Goal: Leave review/rating: Leave review/rating

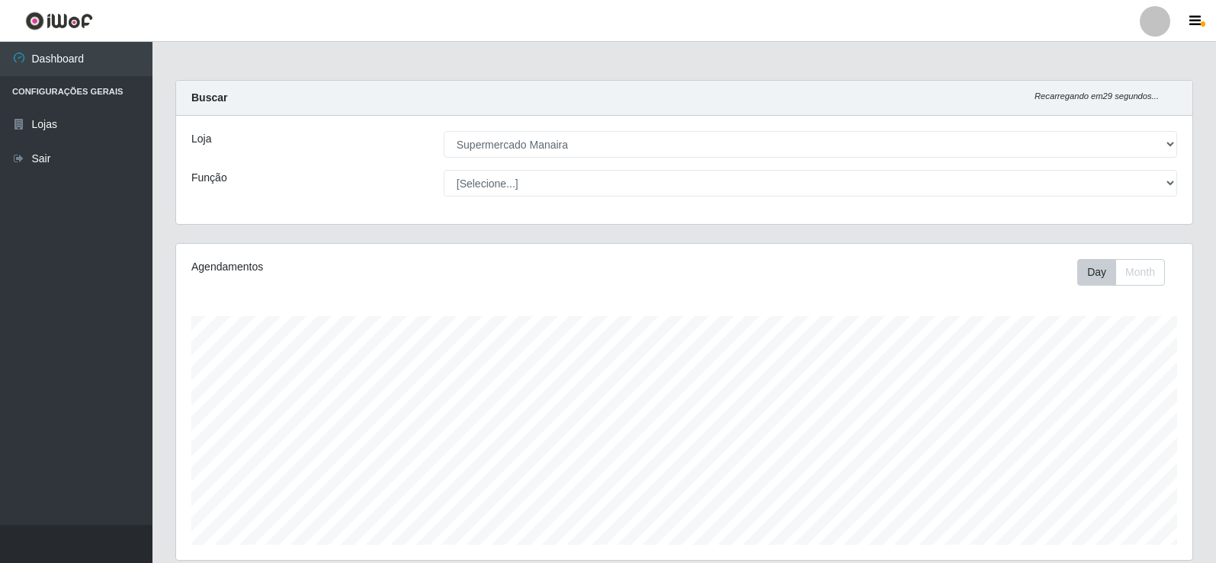
select select "443"
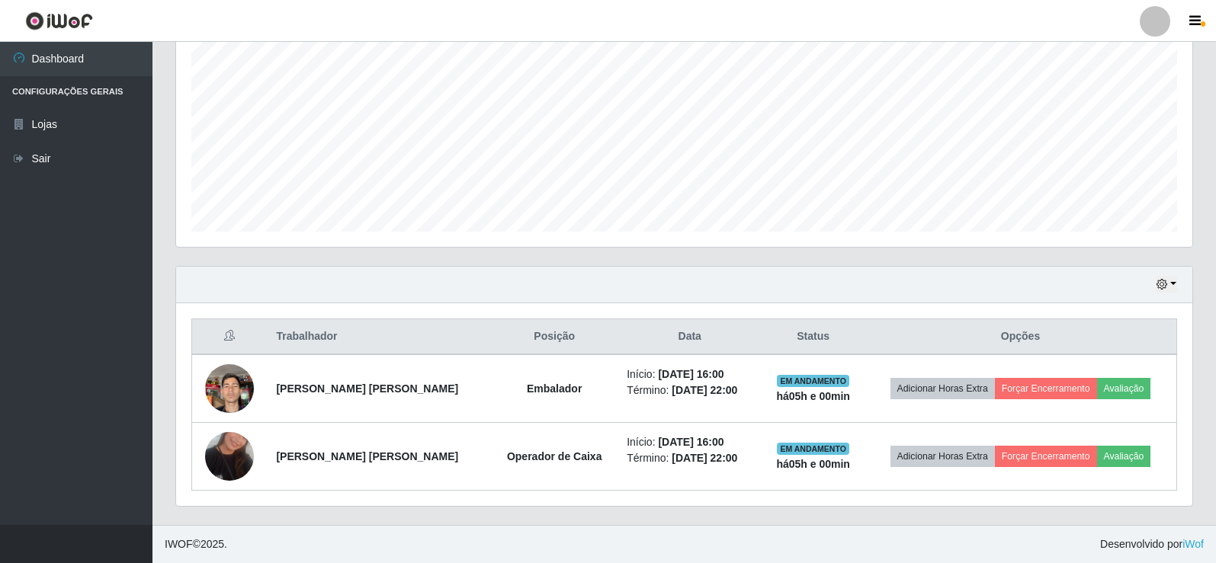
scroll to position [316, 1016]
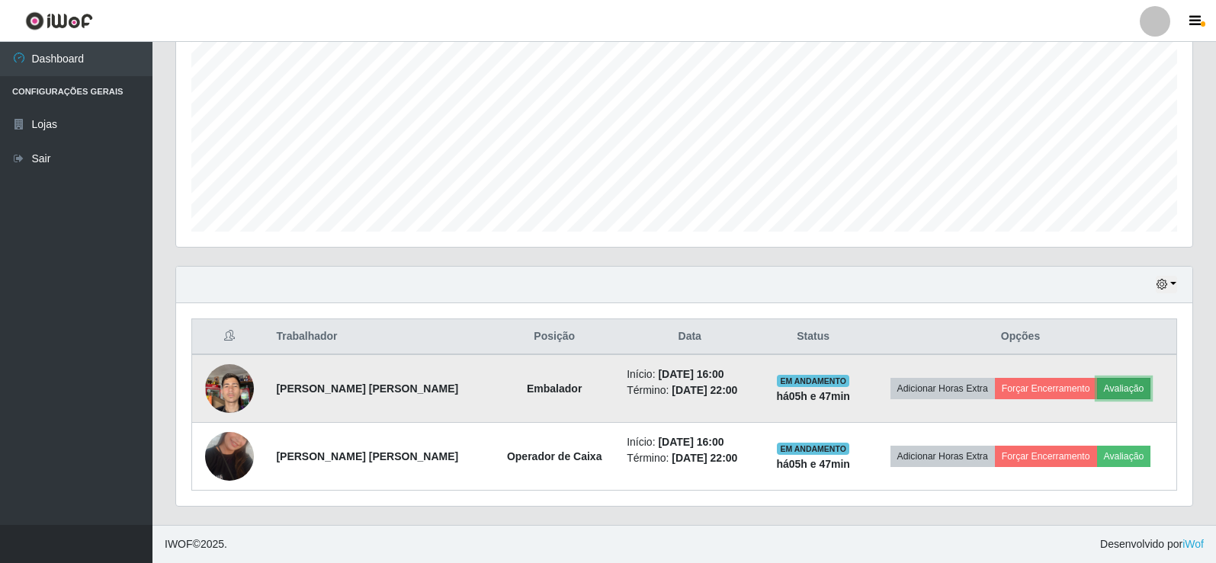
click at [1132, 390] on button "Avaliação" at bounding box center [1124, 388] width 54 height 21
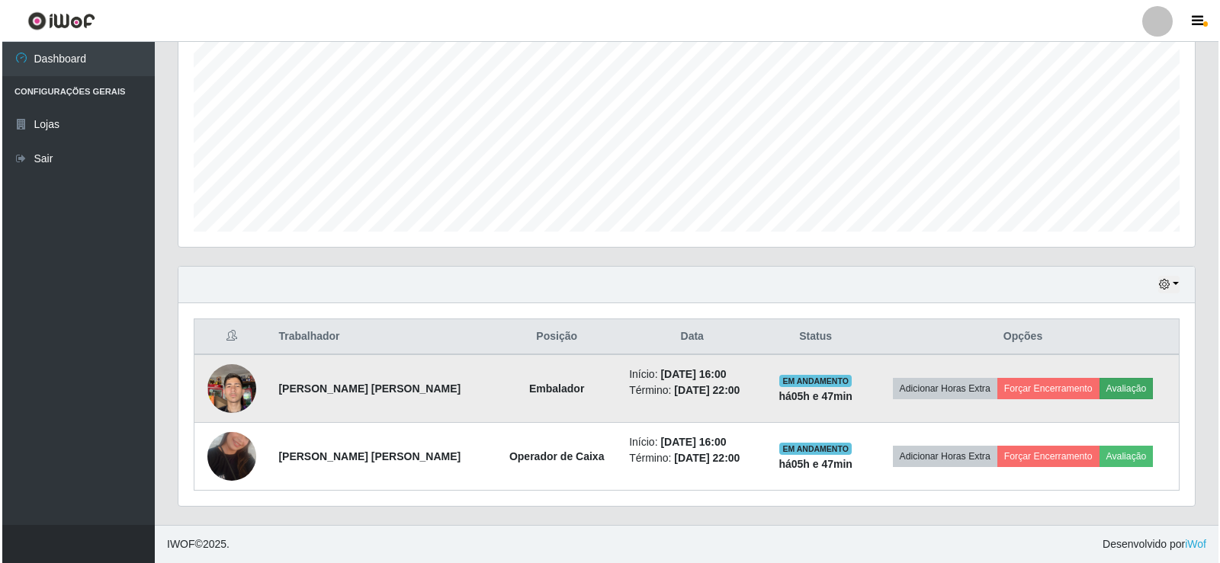
scroll to position [316, 1009]
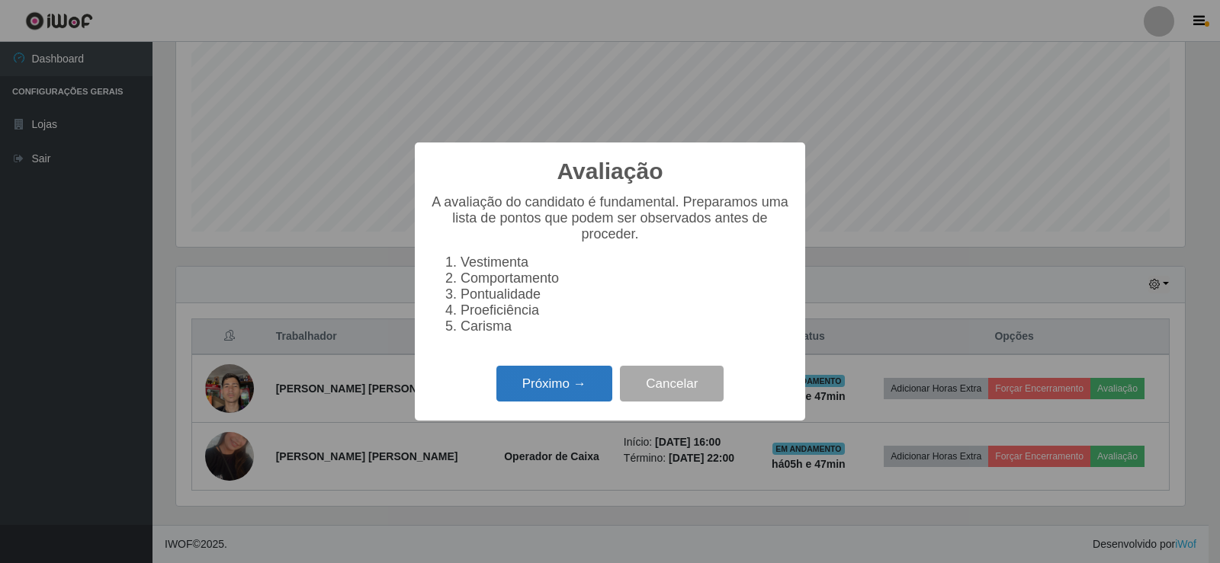
click at [587, 389] on button "Próximo →" at bounding box center [554, 384] width 116 height 36
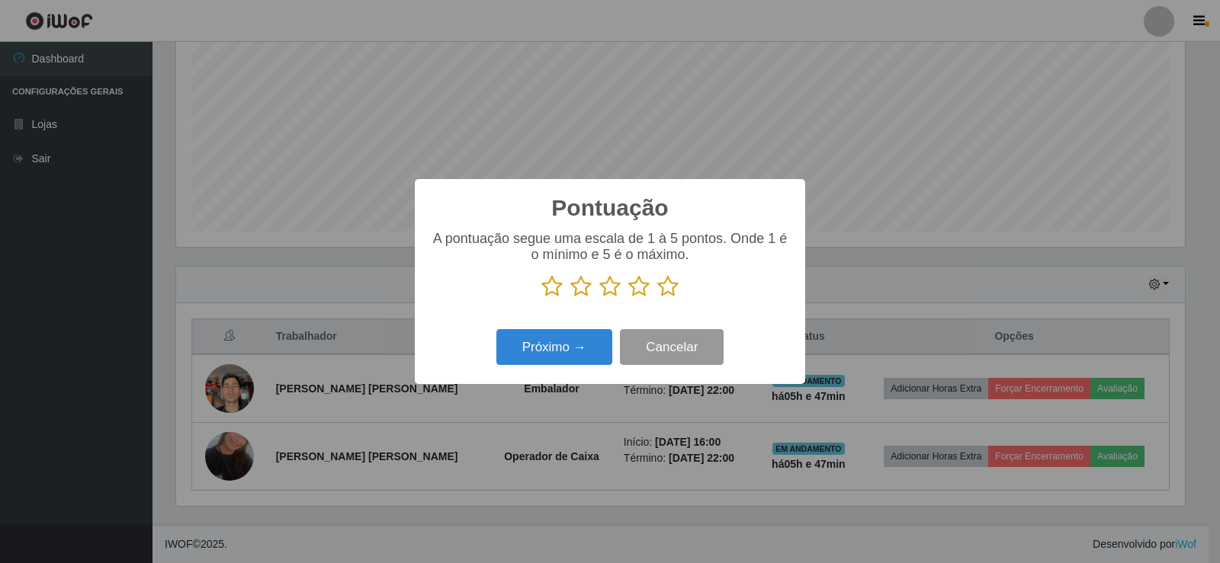
scroll to position [762141, 761449]
click at [669, 284] on icon at bounding box center [667, 286] width 21 height 23
click at [657, 298] on input "radio" at bounding box center [657, 298] width 0 height 0
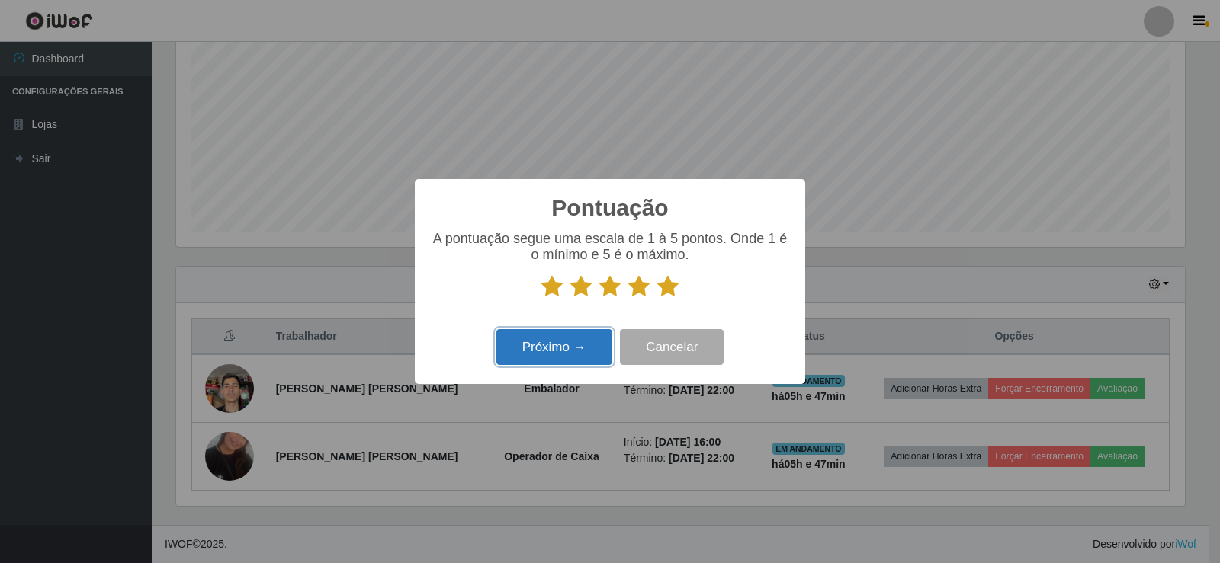
click at [574, 361] on button "Próximo →" at bounding box center [554, 347] width 116 height 36
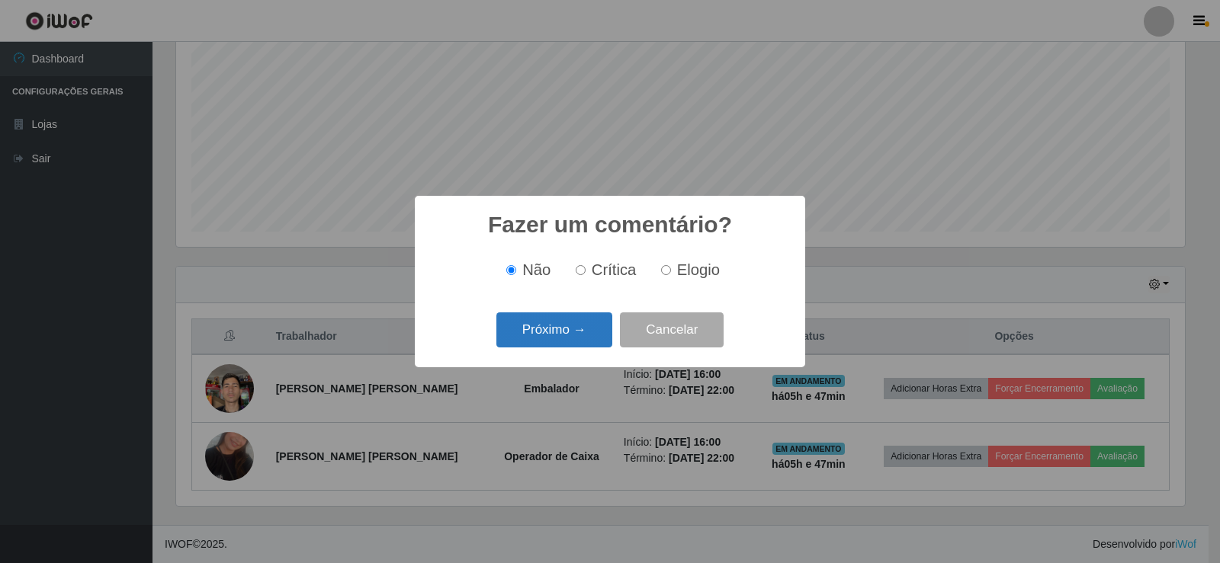
click at [579, 341] on button "Próximo →" at bounding box center [554, 331] width 116 height 36
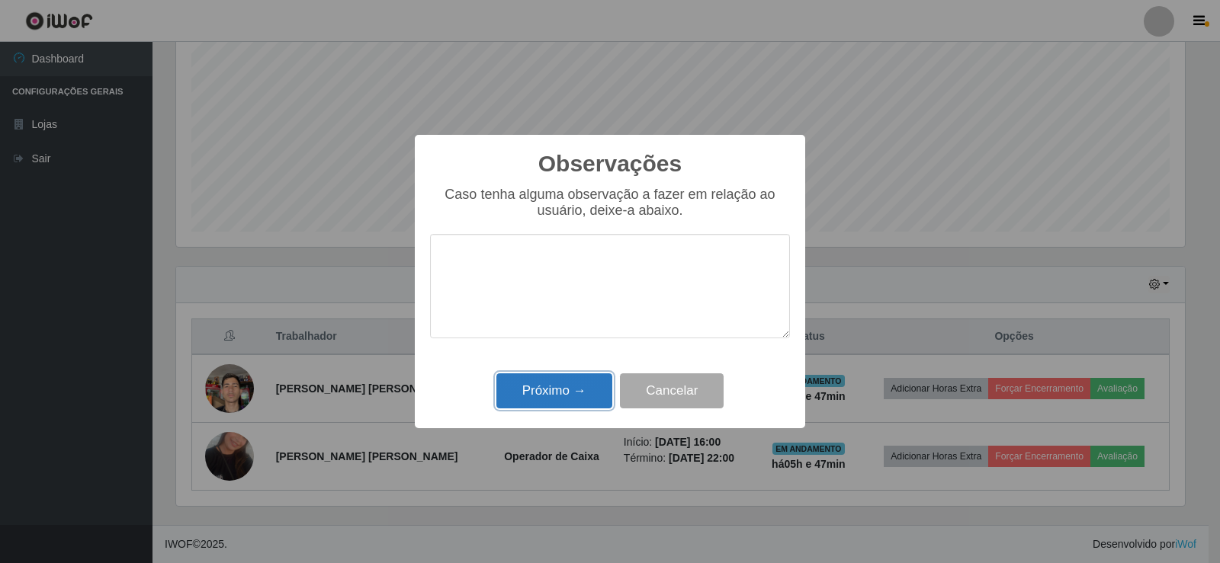
click at [560, 389] on button "Próximo →" at bounding box center [554, 392] width 116 height 36
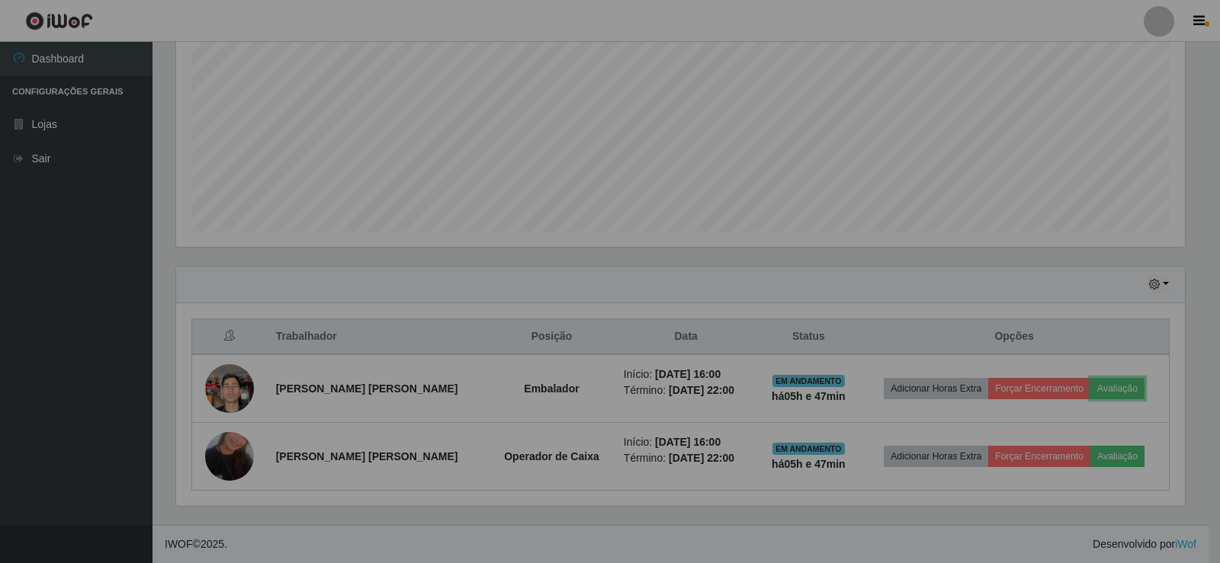
scroll to position [316, 1016]
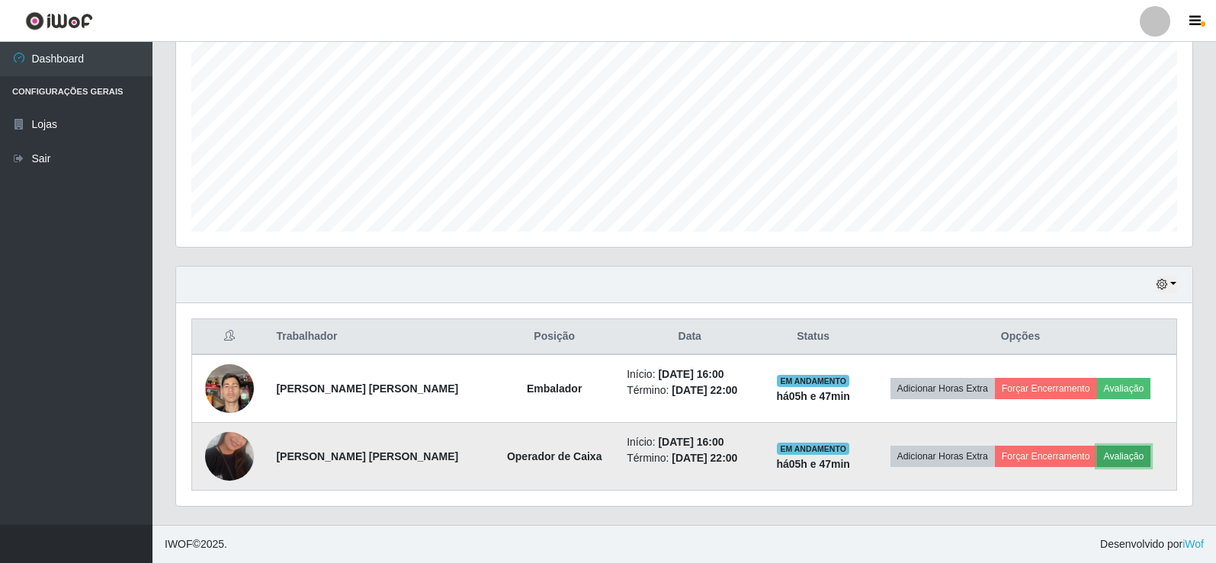
click at [1136, 458] on button "Avaliação" at bounding box center [1124, 456] width 54 height 21
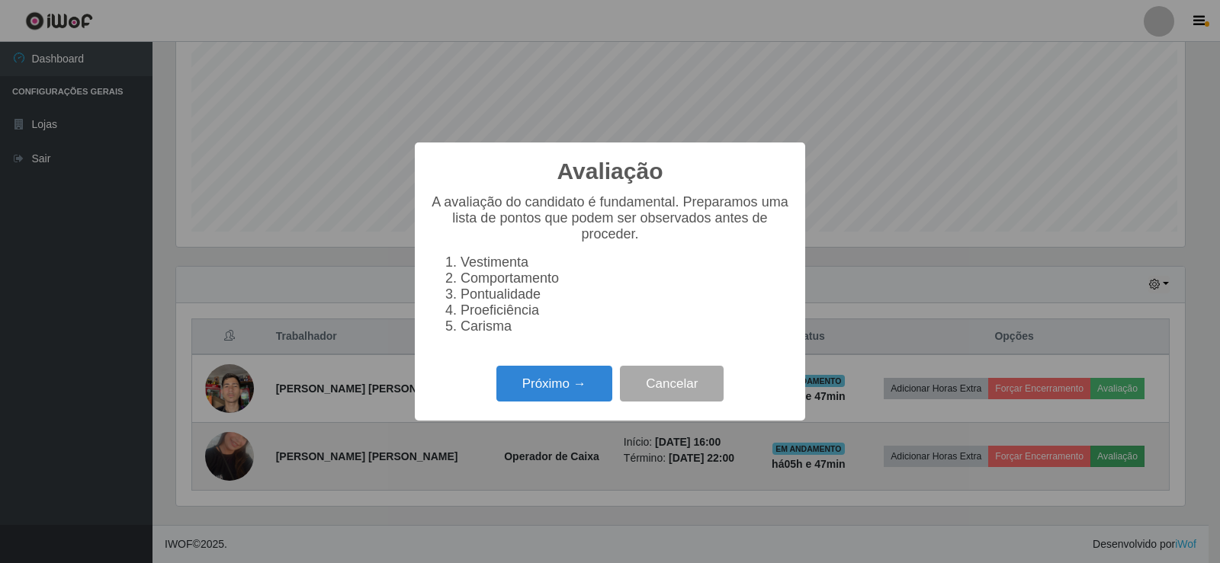
scroll to position [316, 1009]
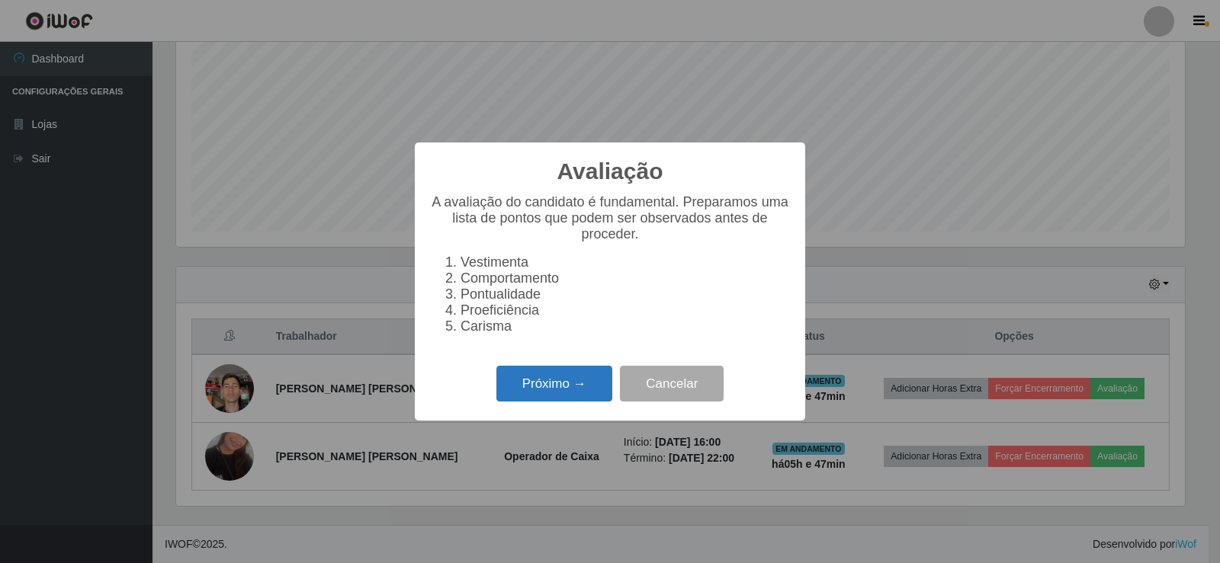
click at [586, 388] on button "Próximo →" at bounding box center [554, 384] width 116 height 36
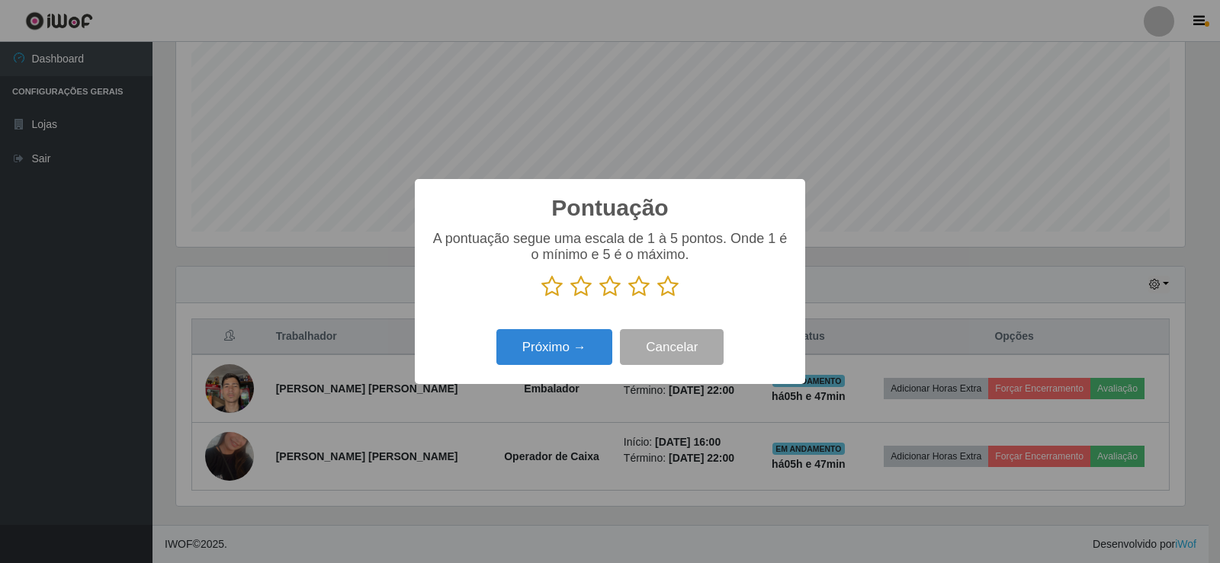
scroll to position [762141, 761449]
click at [666, 293] on icon at bounding box center [667, 286] width 21 height 23
click at [657, 298] on input "radio" at bounding box center [657, 298] width 0 height 0
click at [550, 356] on button "Próximo →" at bounding box center [554, 347] width 116 height 36
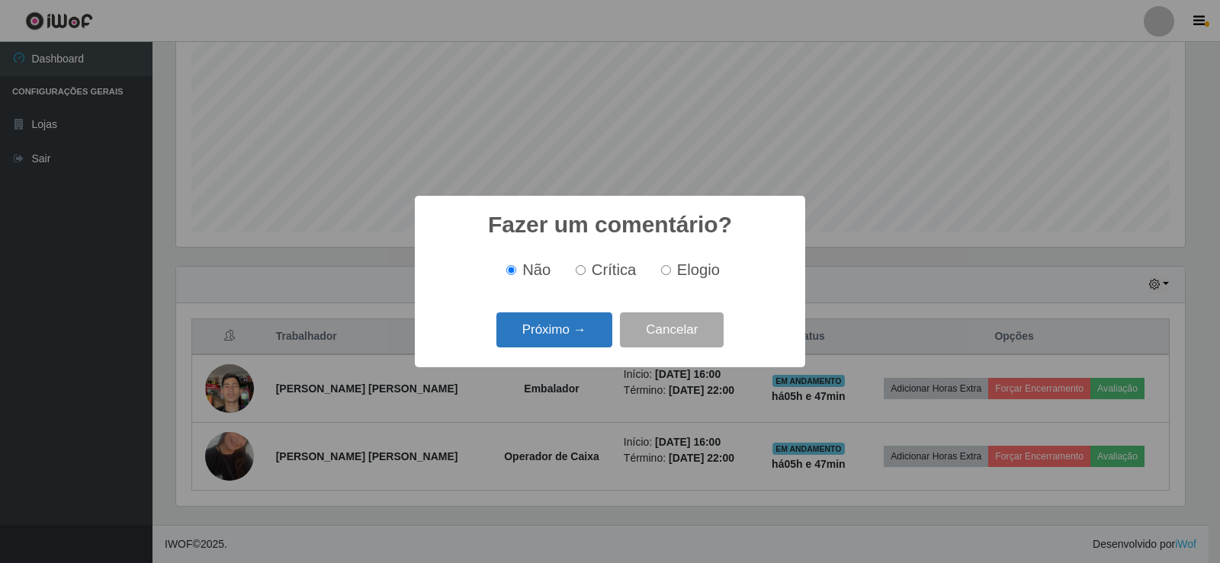
click at [562, 333] on button "Próximo →" at bounding box center [554, 331] width 116 height 36
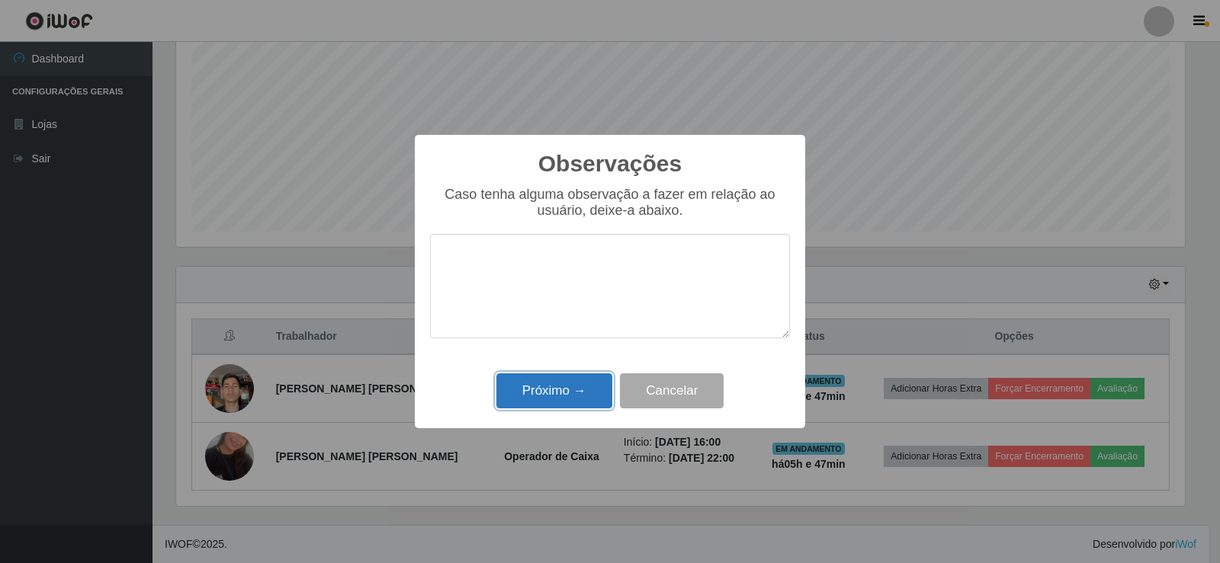
click at [570, 397] on button "Próximo →" at bounding box center [554, 392] width 116 height 36
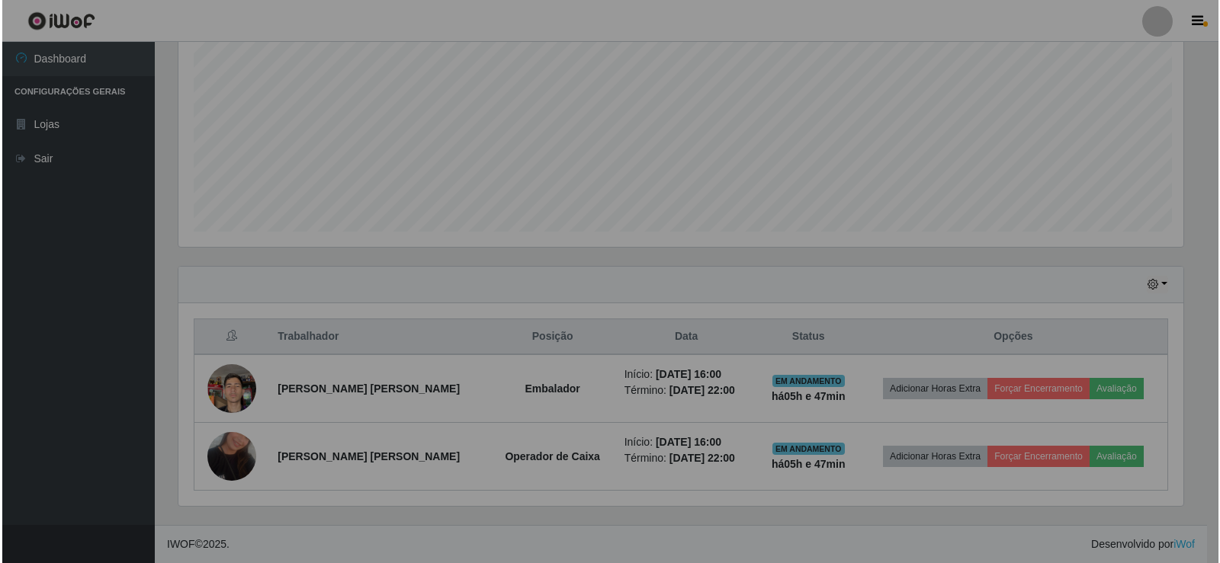
scroll to position [316, 1016]
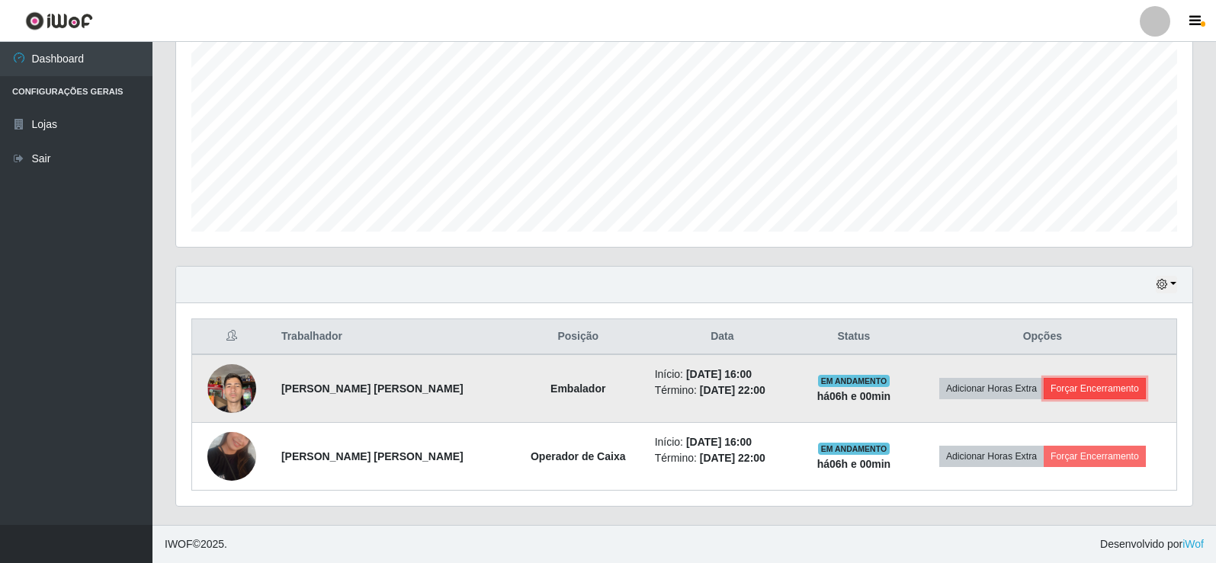
click at [1084, 390] on button "Forçar Encerramento" at bounding box center [1095, 388] width 102 height 21
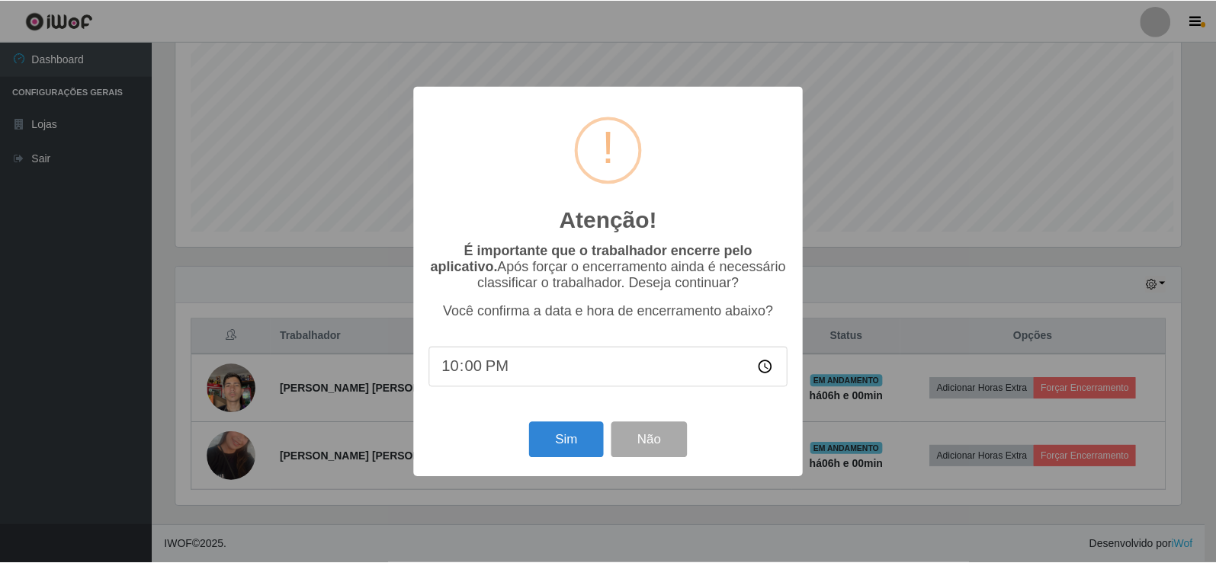
scroll to position [316, 1009]
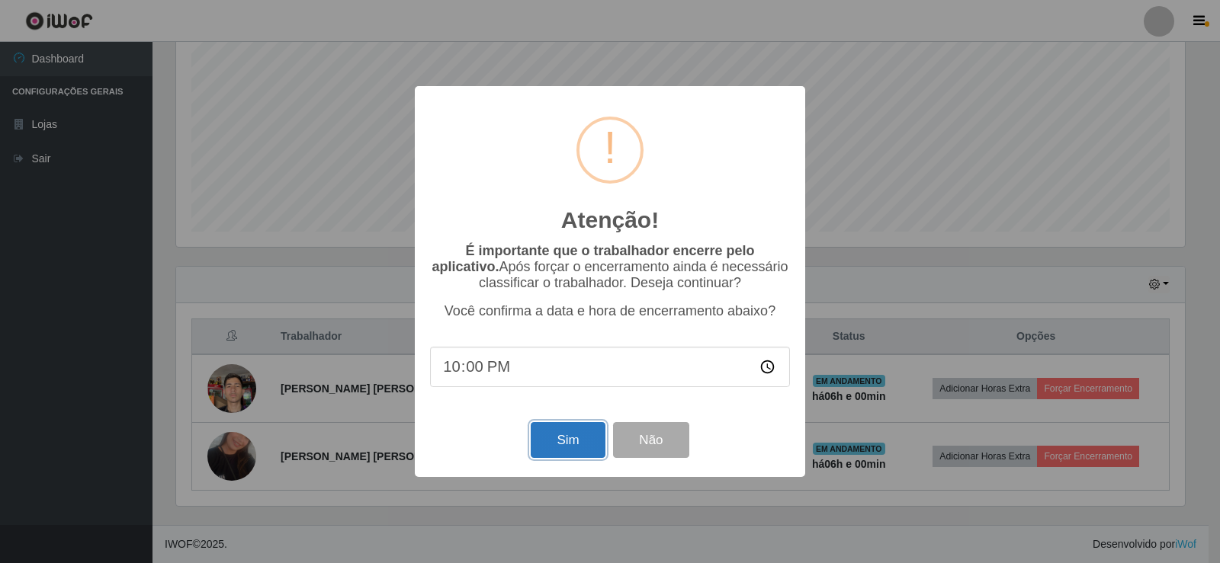
click at [560, 446] on button "Sim" at bounding box center [568, 440] width 74 height 36
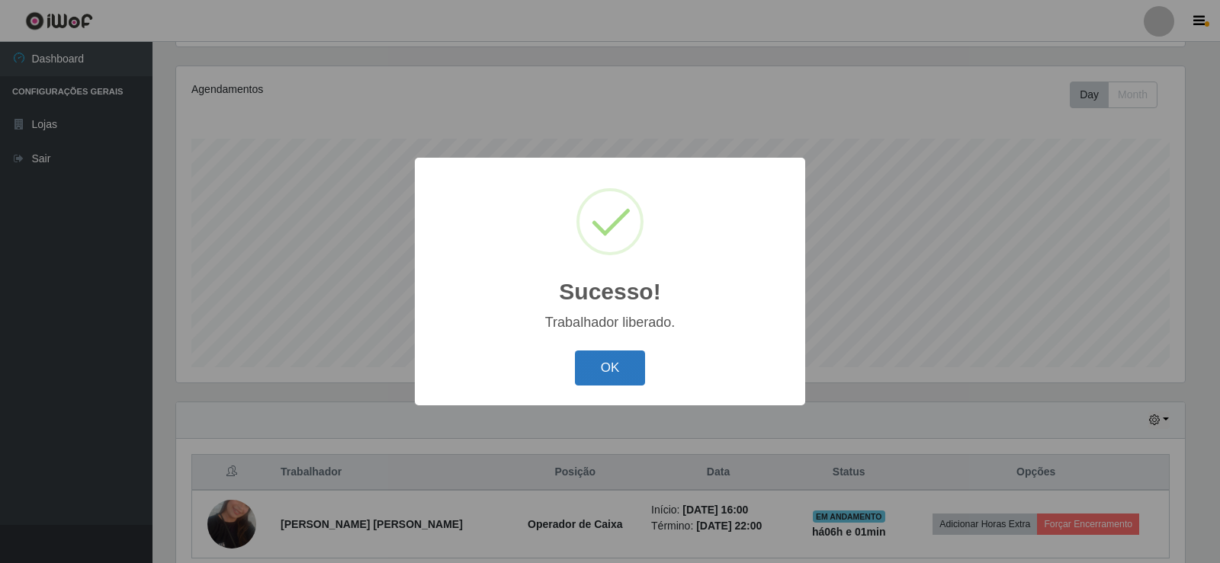
click at [619, 373] on button "OK" at bounding box center [610, 369] width 71 height 36
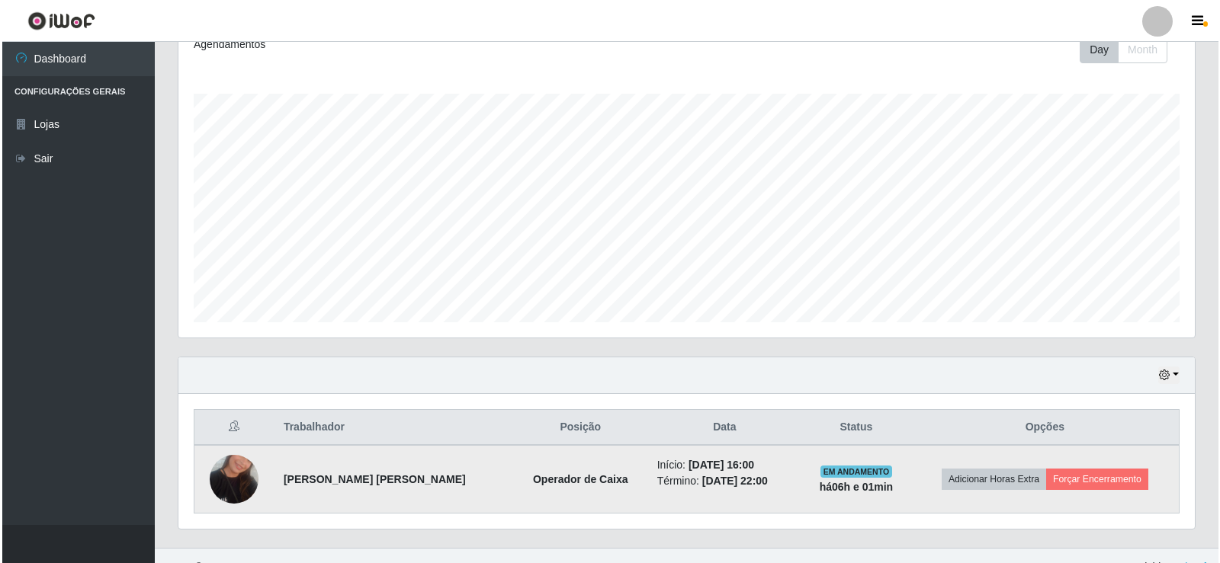
scroll to position [246, 0]
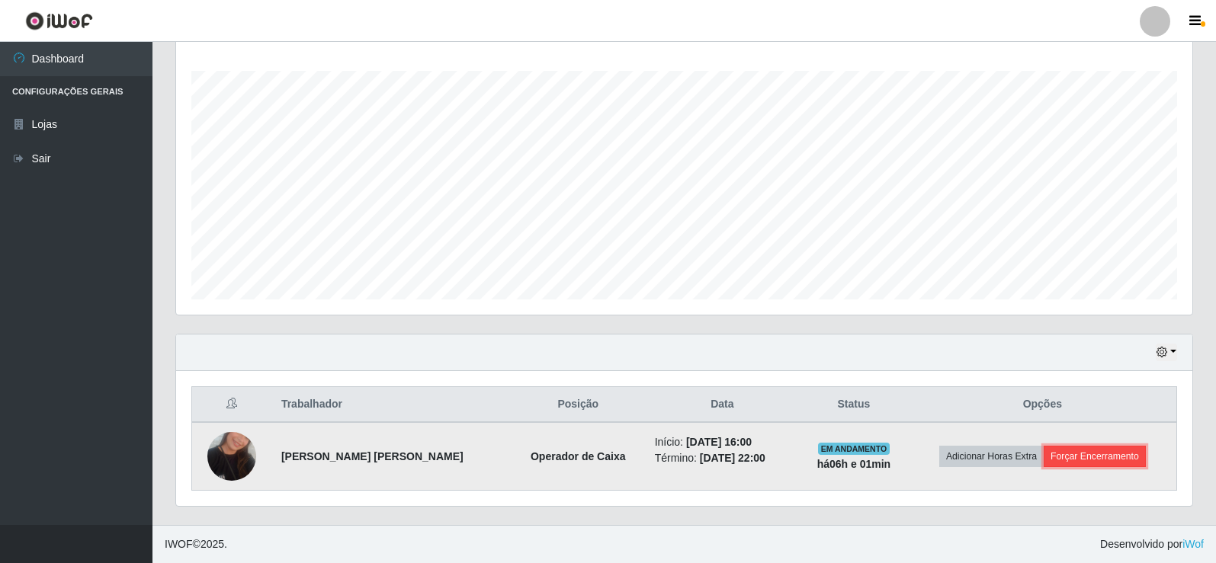
click at [1104, 457] on button "Forçar Encerramento" at bounding box center [1095, 456] width 102 height 21
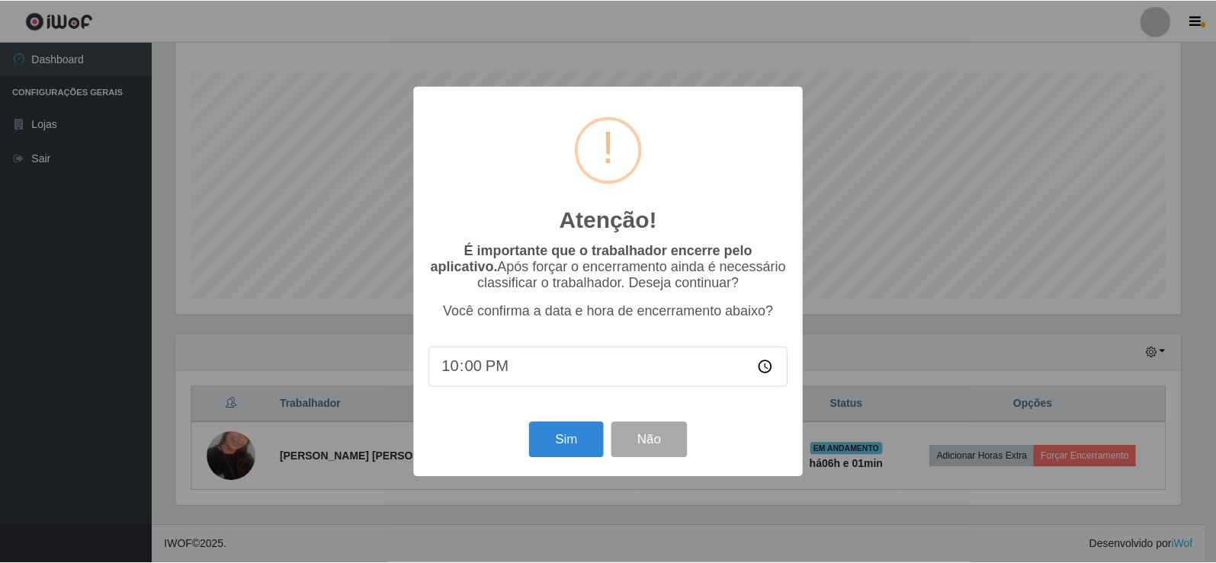
scroll to position [316, 1009]
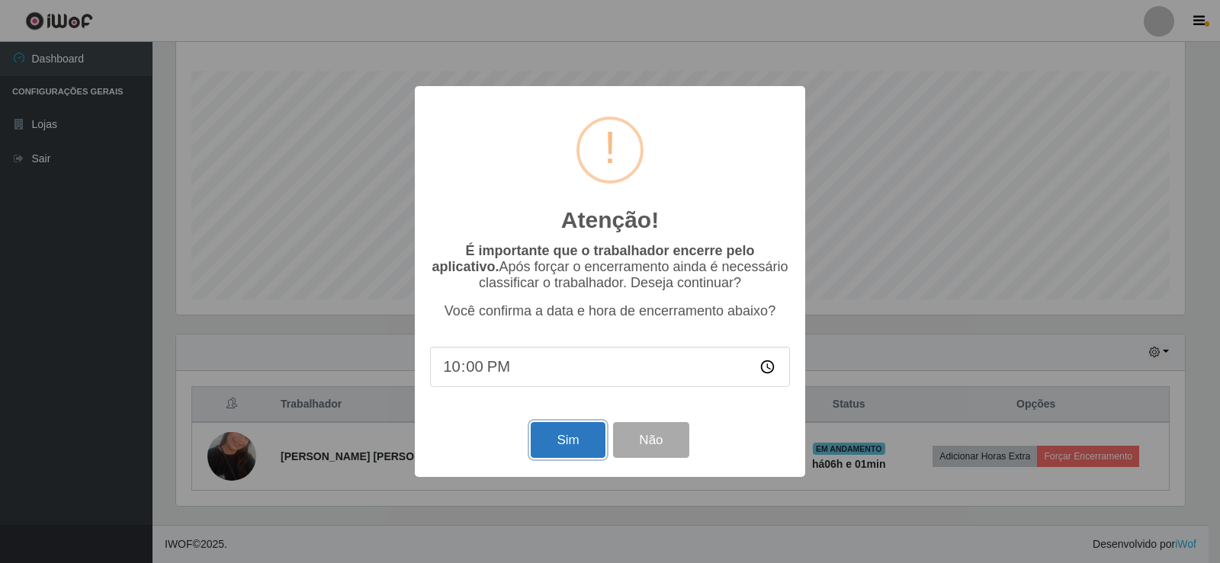
click at [588, 447] on button "Sim" at bounding box center [568, 440] width 74 height 36
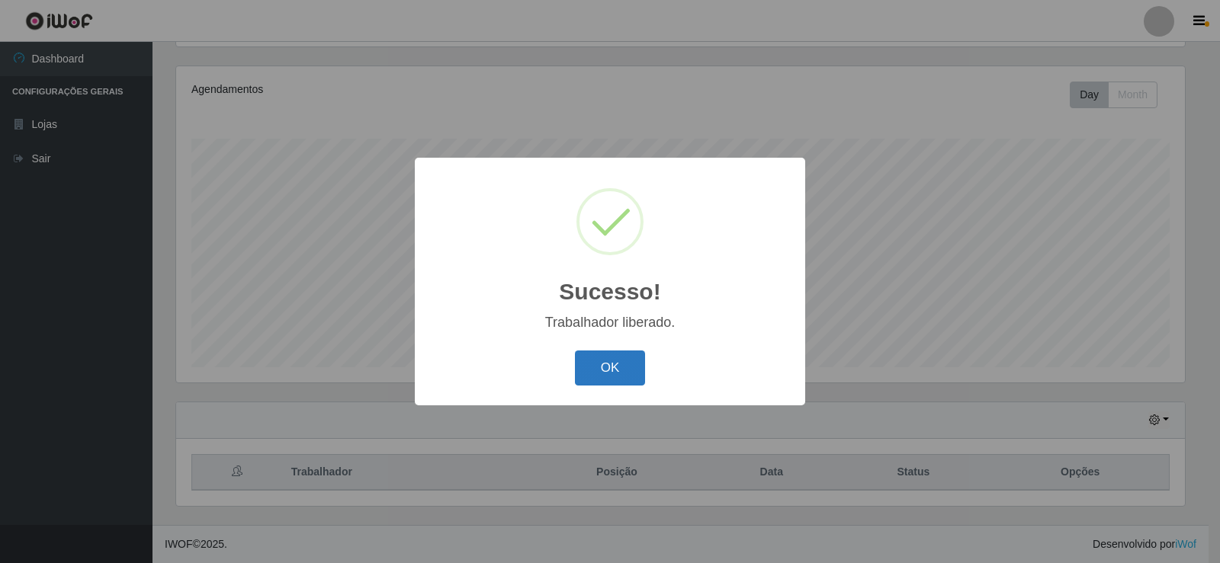
click at [613, 370] on button "OK" at bounding box center [610, 369] width 71 height 36
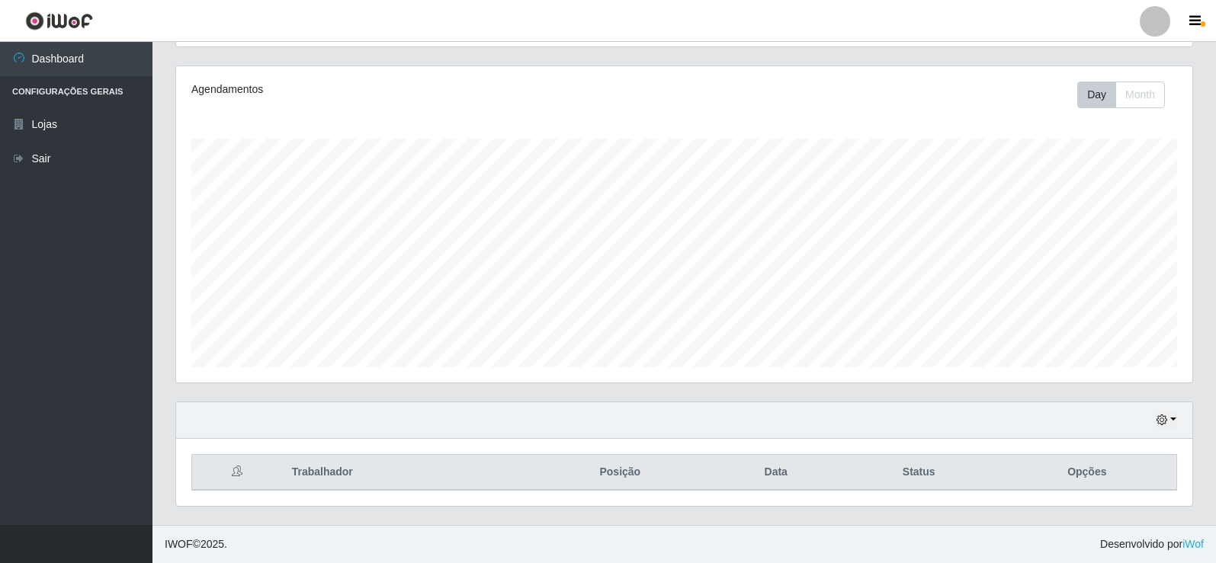
scroll to position [316, 1016]
